Goal: Book appointment/travel/reservation

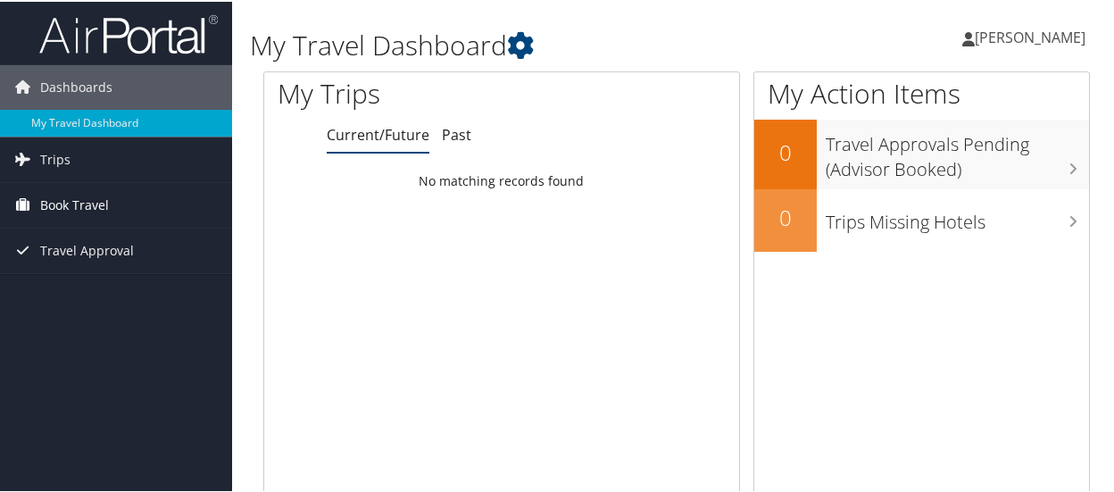
click at [87, 206] on span "Book Travel" at bounding box center [74, 203] width 69 height 45
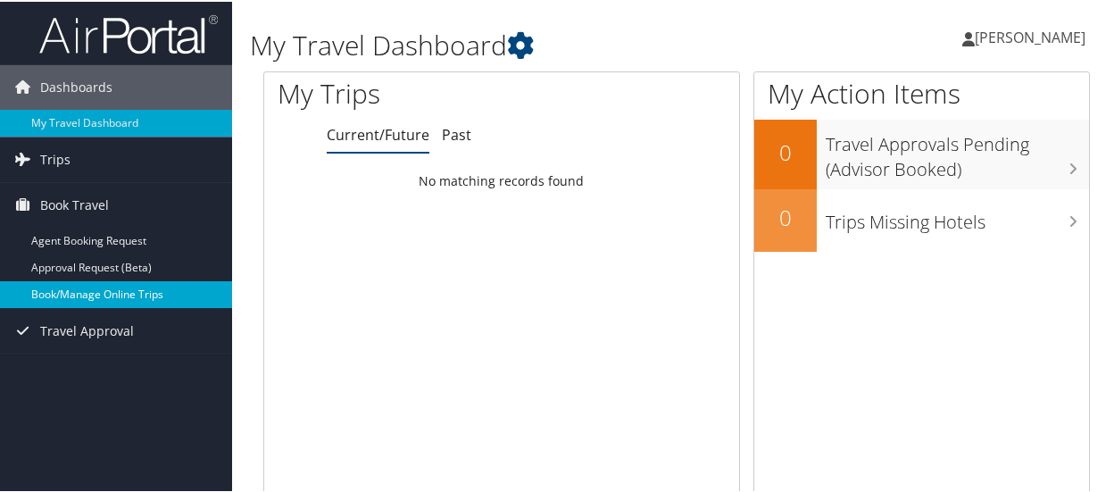
click at [98, 286] on link "Book/Manage Online Trips" at bounding box center [116, 292] width 232 height 27
click at [101, 282] on link "Book/Manage Online Trips" at bounding box center [116, 292] width 232 height 27
